Goal: Information Seeking & Learning: Check status

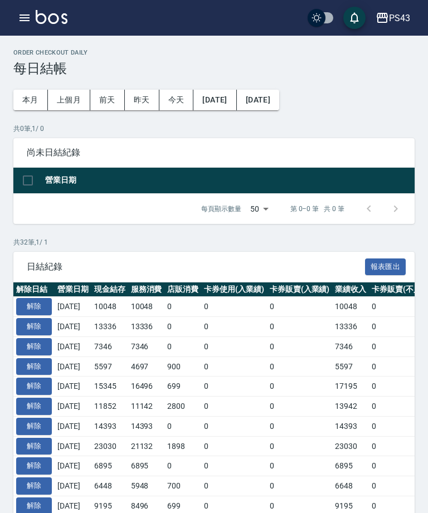
click at [18, 20] on icon "button" at bounding box center [24, 17] width 13 height 13
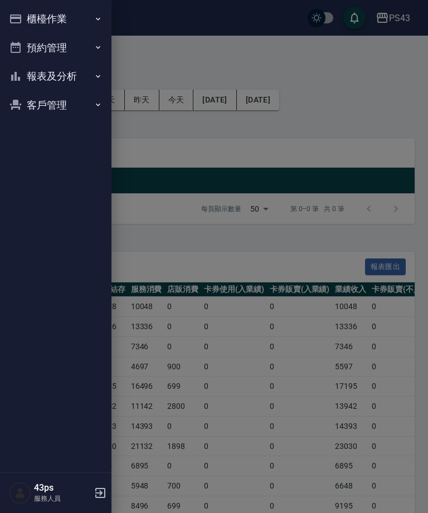
click at [15, 22] on button "櫃檯作業" at bounding box center [55, 18] width 103 height 29
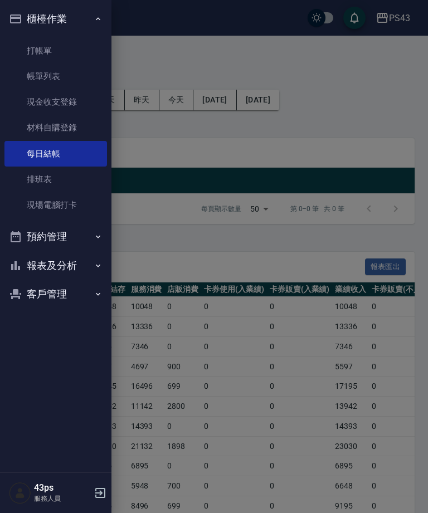
click at [23, 265] on button "報表及分析" at bounding box center [55, 265] width 103 height 29
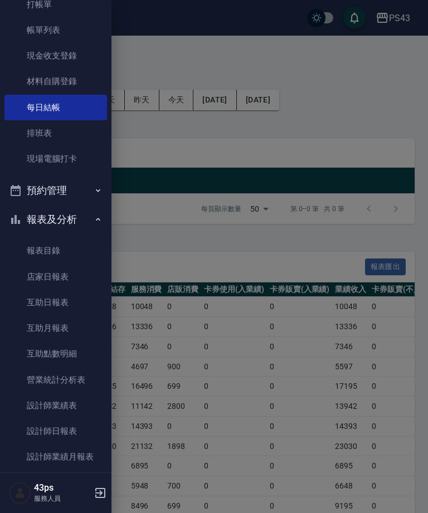
scroll to position [47, 0]
click at [25, 301] on link "互助日報表" at bounding box center [55, 302] width 103 height 26
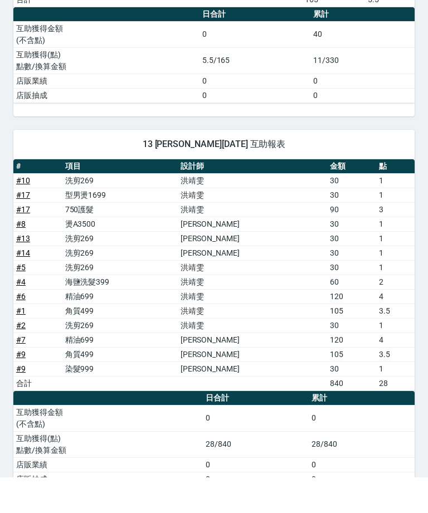
scroll to position [469, 0]
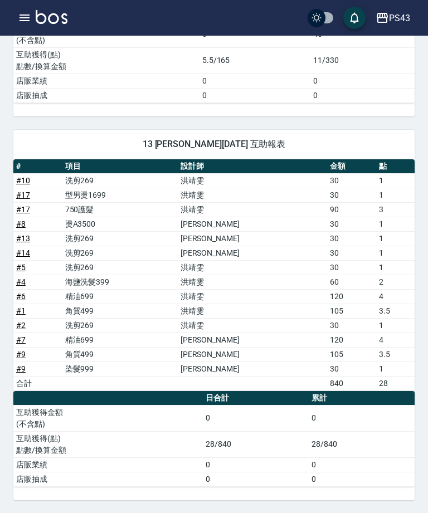
click at [24, 15] on icon "button" at bounding box center [25, 17] width 10 height 7
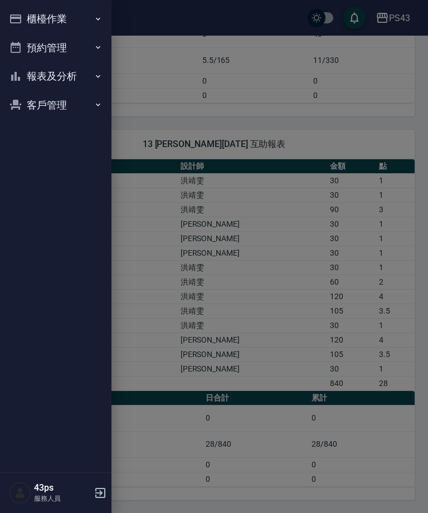
click at [84, 19] on button "櫃檯作業" at bounding box center [55, 18] width 103 height 29
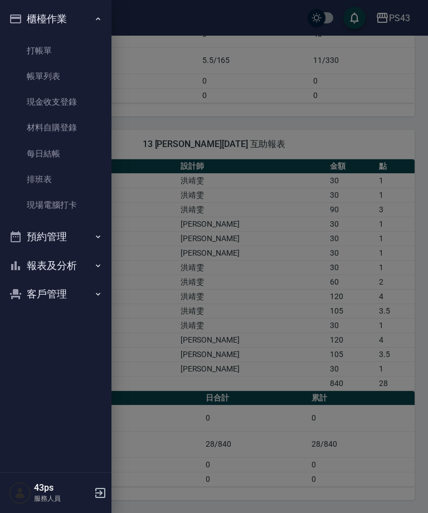
click at [69, 146] on link "每日結帳" at bounding box center [55, 154] width 103 height 26
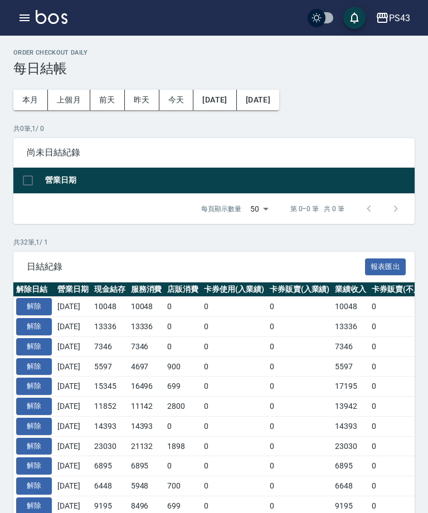
click at [26, 21] on icon "button" at bounding box center [25, 17] width 10 height 7
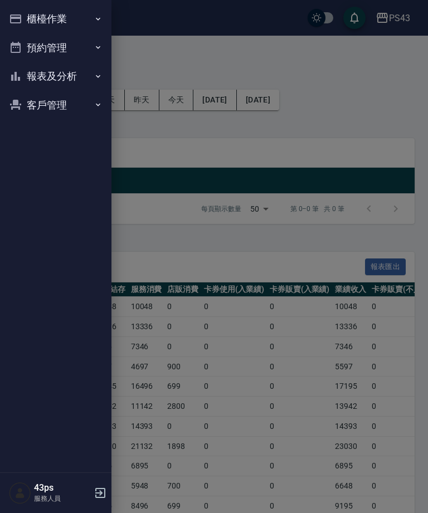
click at [72, 77] on button "報表及分析" at bounding box center [55, 76] width 103 height 29
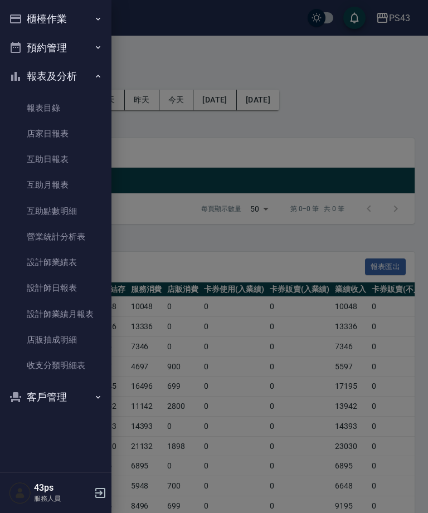
click at [68, 283] on link "設計師日報表" at bounding box center [55, 288] width 103 height 26
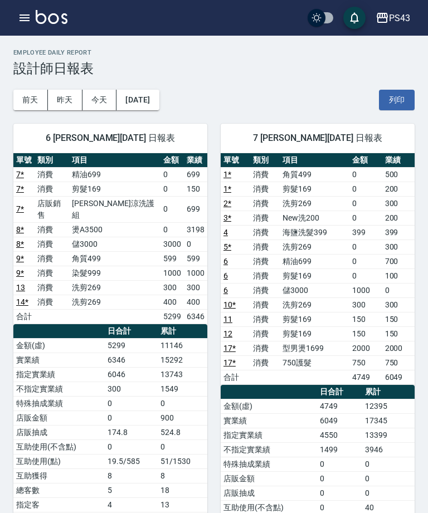
click at [20, 25] on button "button" at bounding box center [24, 18] width 22 height 22
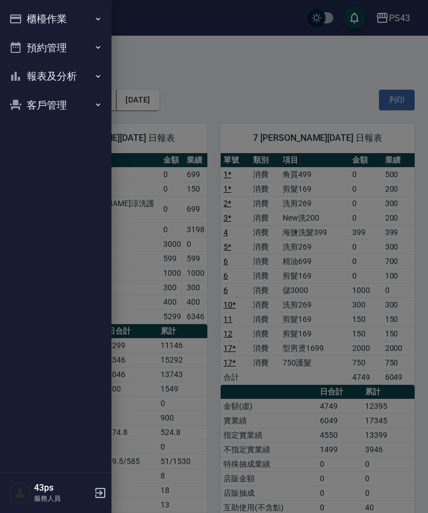
click at [38, 17] on button "櫃檯作業" at bounding box center [55, 18] width 103 height 29
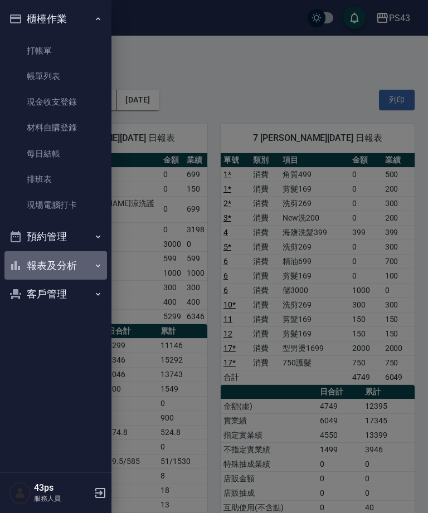
click at [47, 267] on button "報表及分析" at bounding box center [55, 265] width 103 height 29
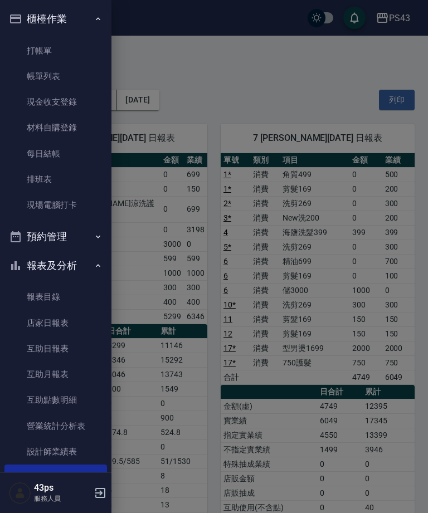
click at [40, 325] on link "店家日報表" at bounding box center [55, 323] width 103 height 26
